Goal: Use online tool/utility

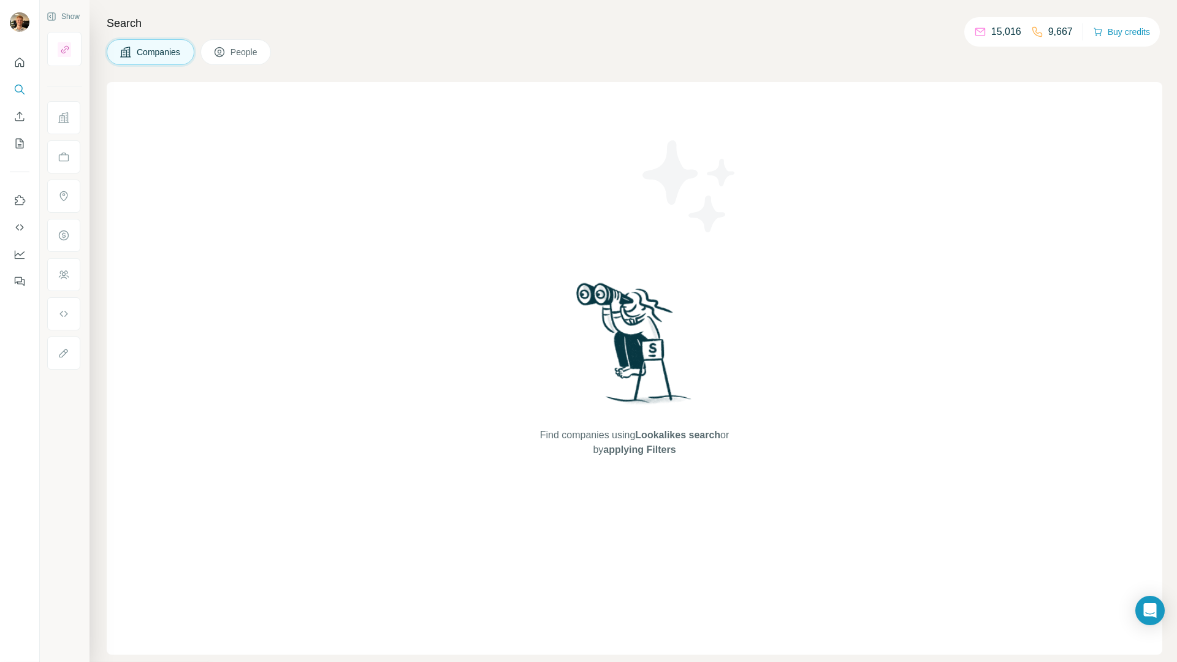
click at [1055, 29] on p "9,667" at bounding box center [1060, 32] width 25 height 15
click at [1054, 29] on p "9,667" at bounding box center [1060, 32] width 25 height 15
click at [991, 31] on p "15,016" at bounding box center [1006, 32] width 30 height 15
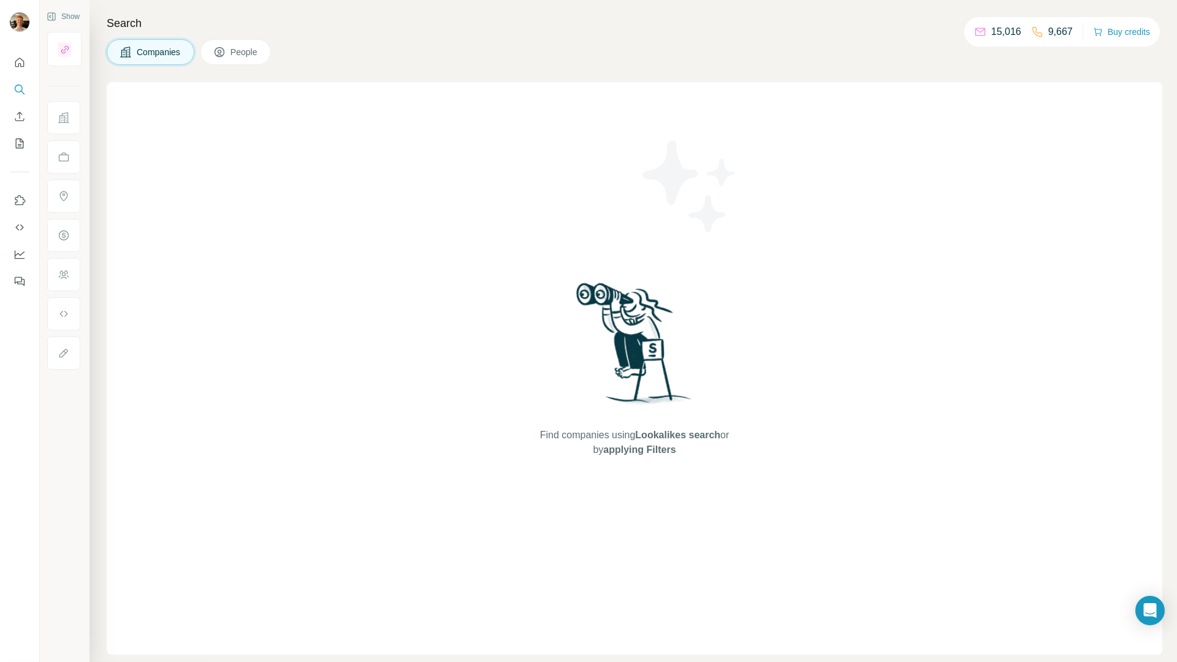
click at [904, 169] on div "Find companies using Lookalikes search or by applying Filters" at bounding box center [634, 368] width 1055 height 572
click at [991, 25] on p "15,016" at bounding box center [1006, 32] width 30 height 15
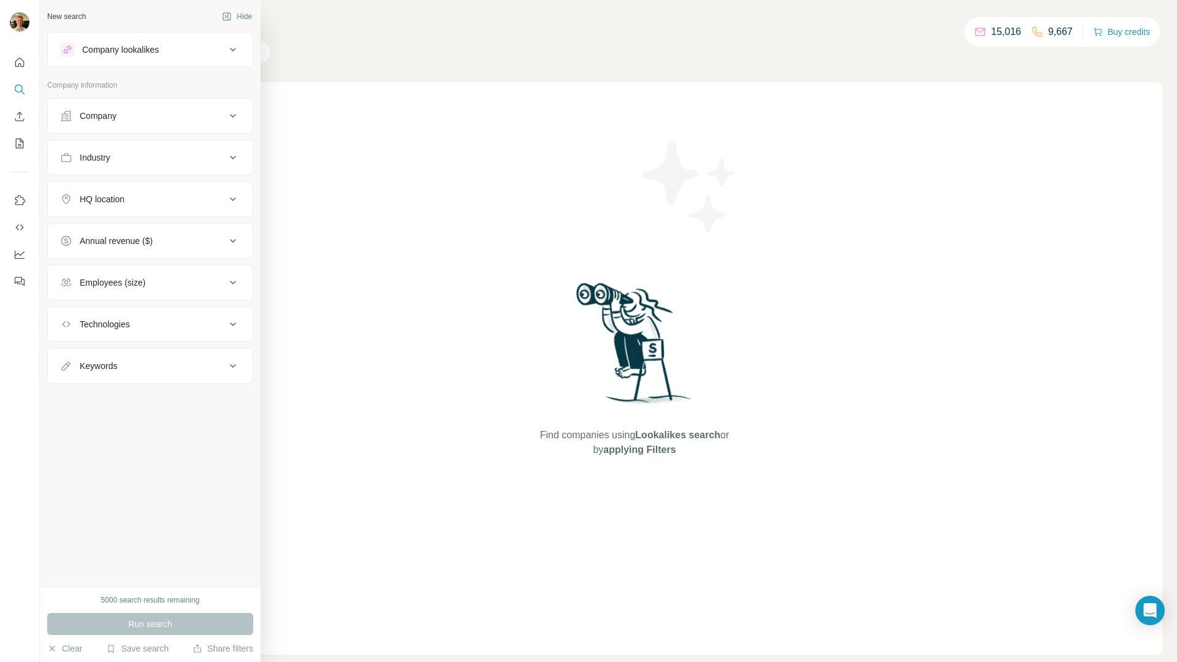
click at [89, 45] on div "Company lookalikes" at bounding box center [120, 50] width 77 height 12
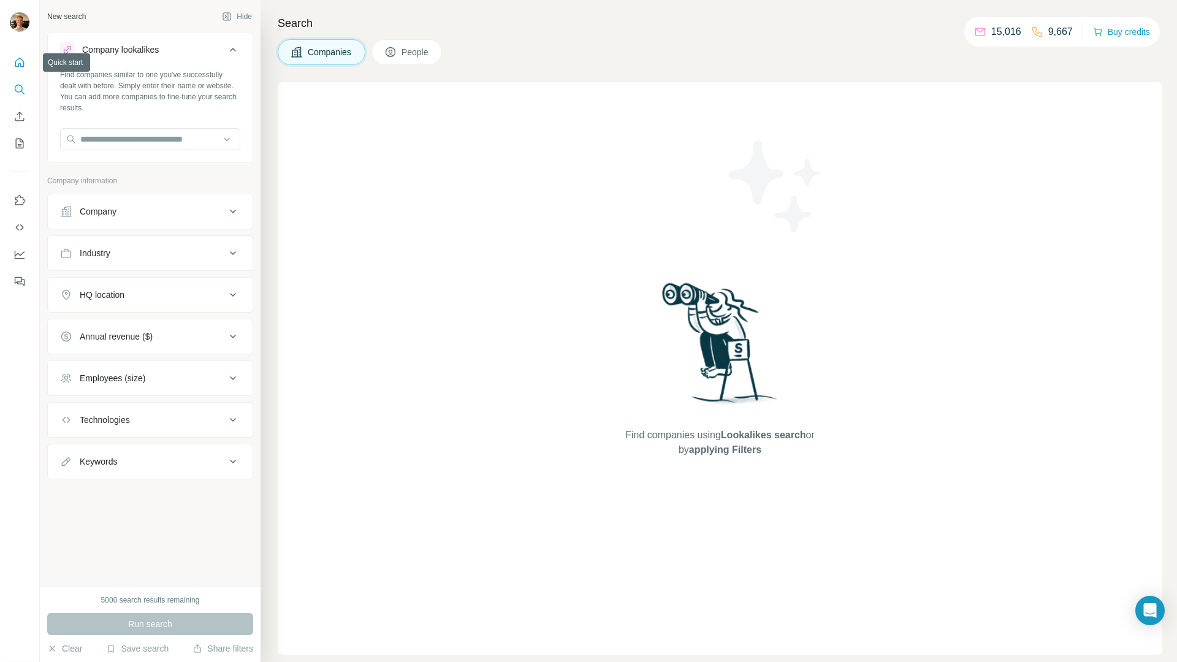
click at [15, 59] on icon "Quick start" at bounding box center [19, 62] width 12 height 12
